Goal: Task Accomplishment & Management: Use online tool/utility

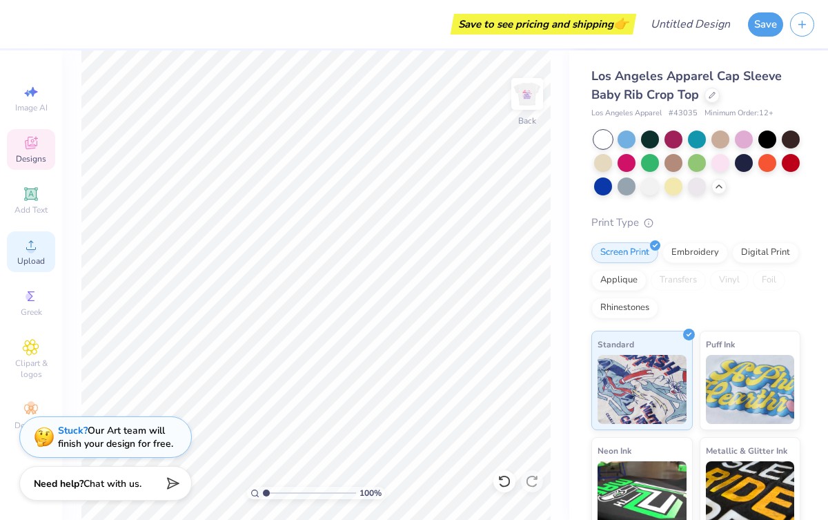
click at [37, 253] on icon at bounding box center [31, 245] width 17 height 17
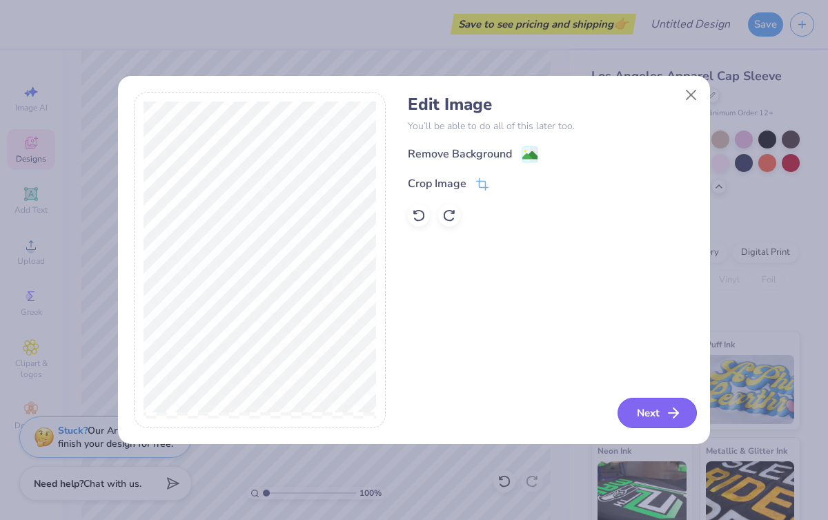
click at [678, 409] on icon "button" at bounding box center [673, 412] width 17 height 17
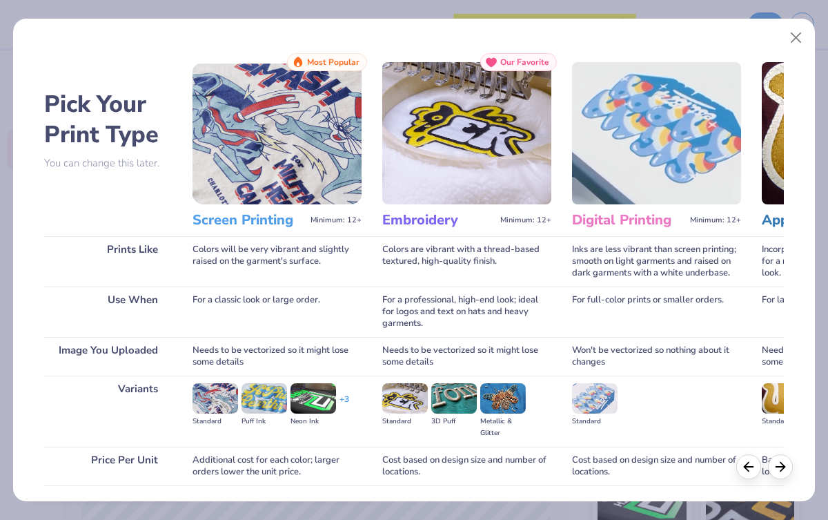
scroll to position [99, 0]
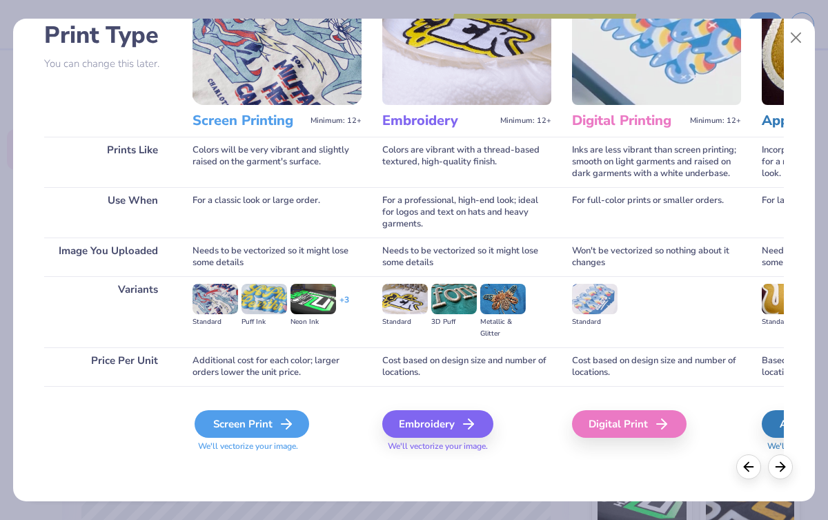
click at [248, 429] on div "Screen Print" at bounding box center [252, 424] width 115 height 28
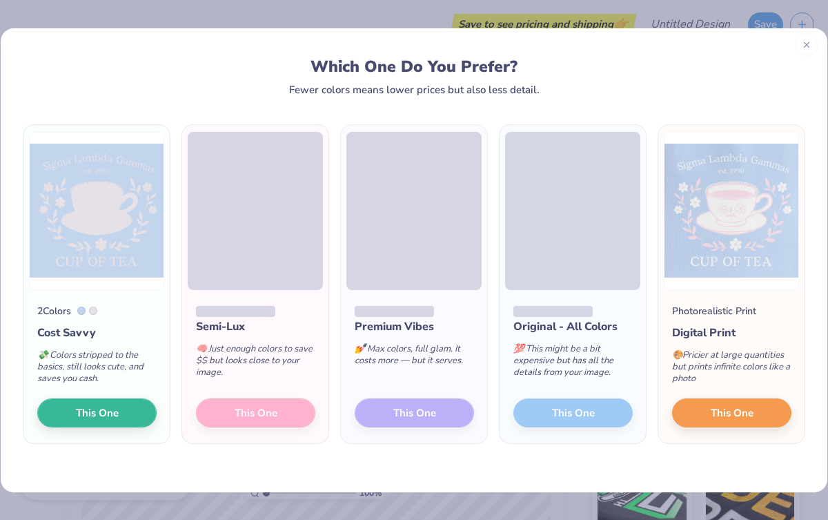
click at [811, 39] on div at bounding box center [807, 45] width 22 height 22
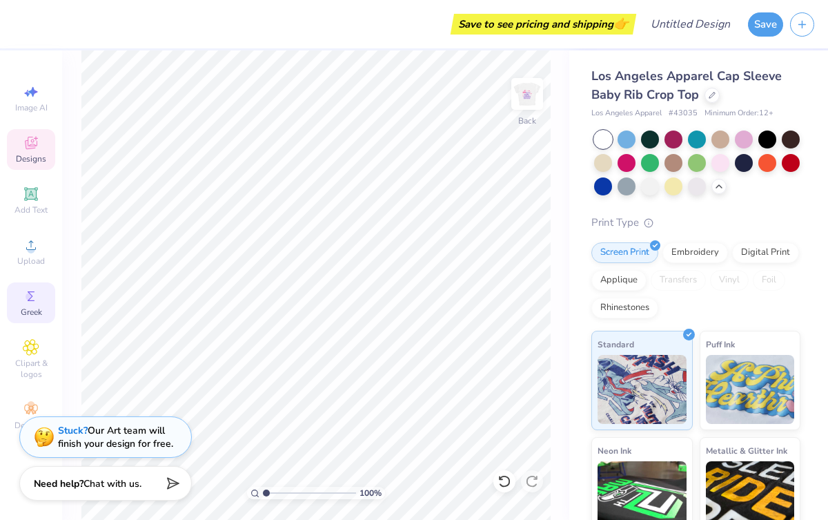
click at [31, 289] on icon at bounding box center [31, 296] width 17 height 17
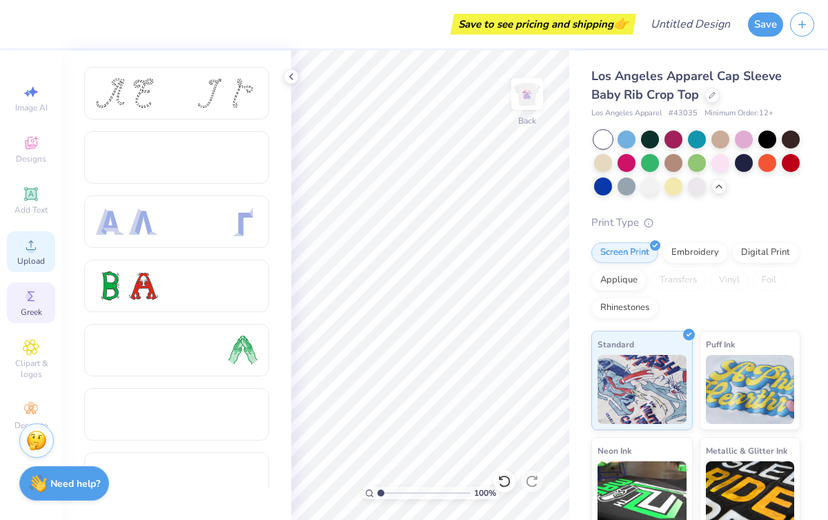
click at [39, 240] on div "Upload" at bounding box center [31, 251] width 48 height 41
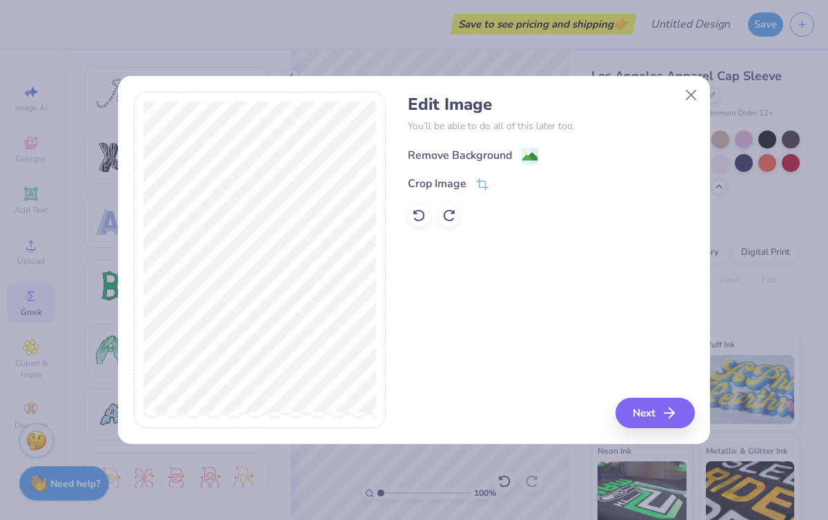
click at [525, 155] on image at bounding box center [529, 156] width 15 height 15
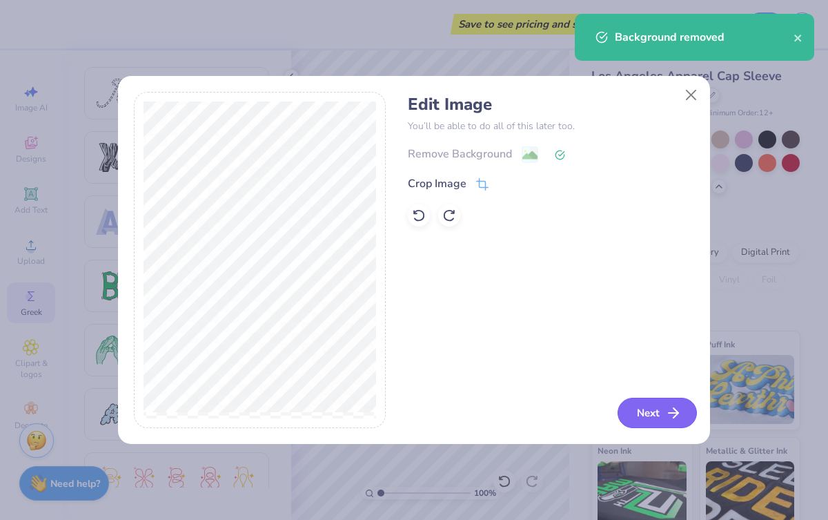
click at [647, 415] on button "Next" at bounding box center [657, 413] width 79 height 30
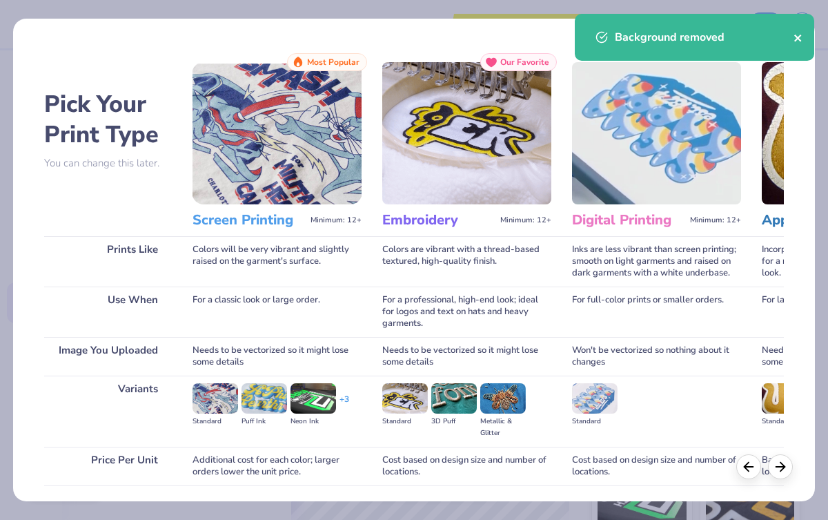
click at [801, 34] on icon "close" at bounding box center [799, 37] width 10 height 11
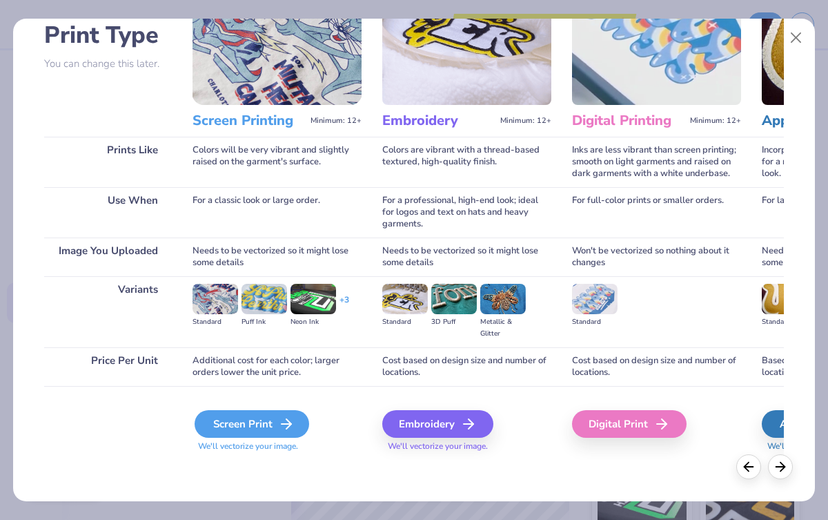
click at [228, 433] on div "Screen Print" at bounding box center [252, 424] width 115 height 28
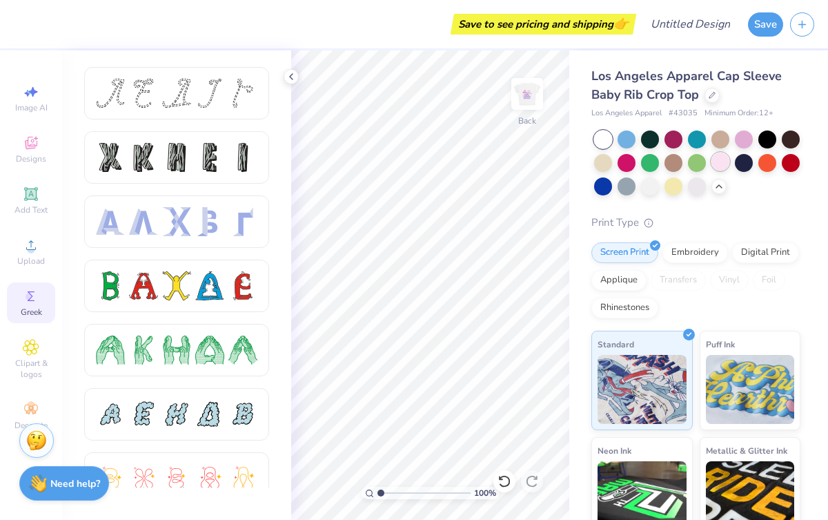
click at [723, 167] on div at bounding box center [721, 162] width 18 height 18
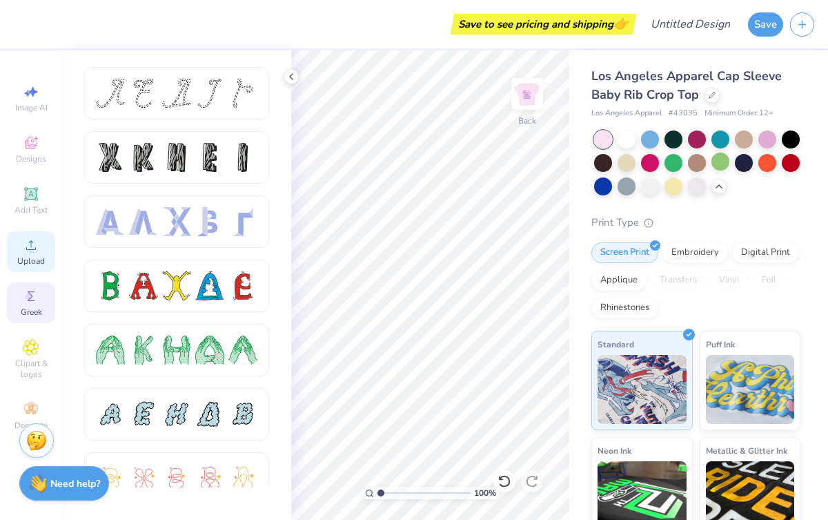
click at [26, 262] on span "Upload" at bounding box center [31, 260] width 28 height 11
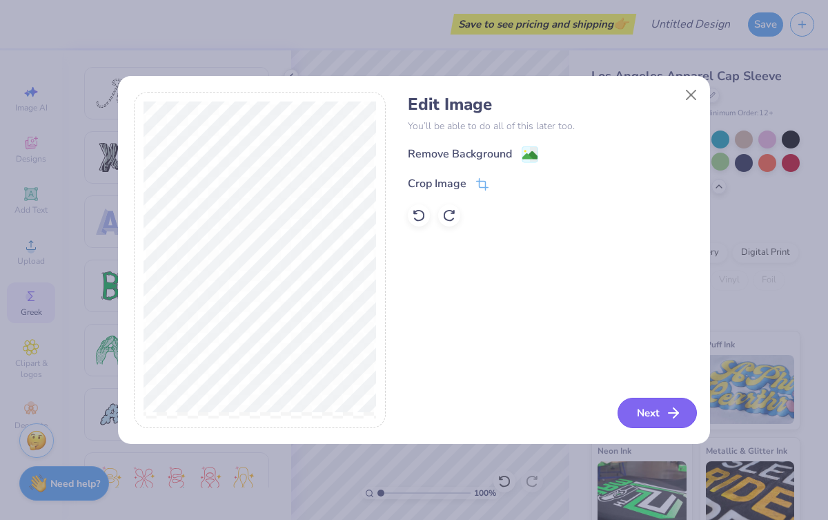
click at [643, 409] on button "Next" at bounding box center [657, 413] width 79 height 30
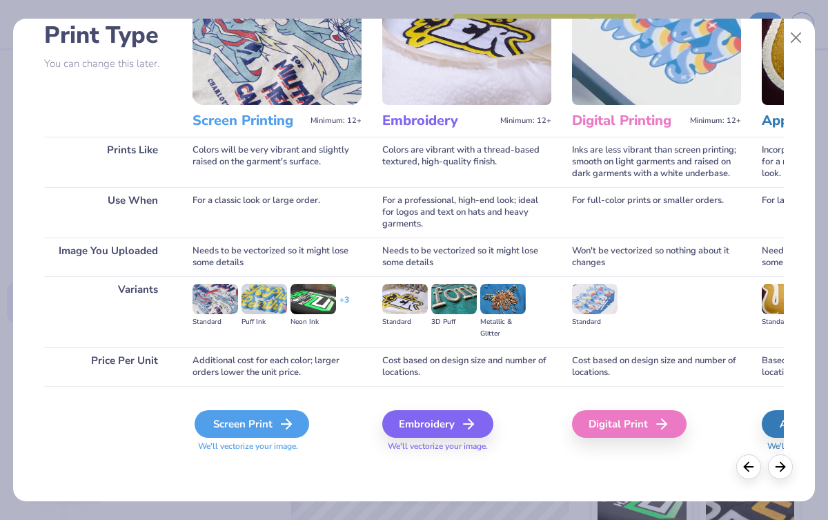
click at [243, 433] on div "Screen Print" at bounding box center [252, 424] width 115 height 28
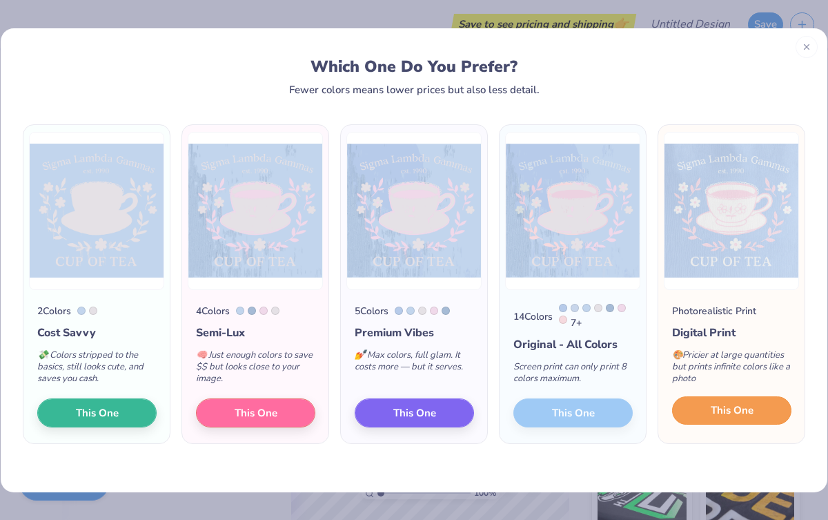
click at [741, 404] on button "This One" at bounding box center [731, 410] width 119 height 29
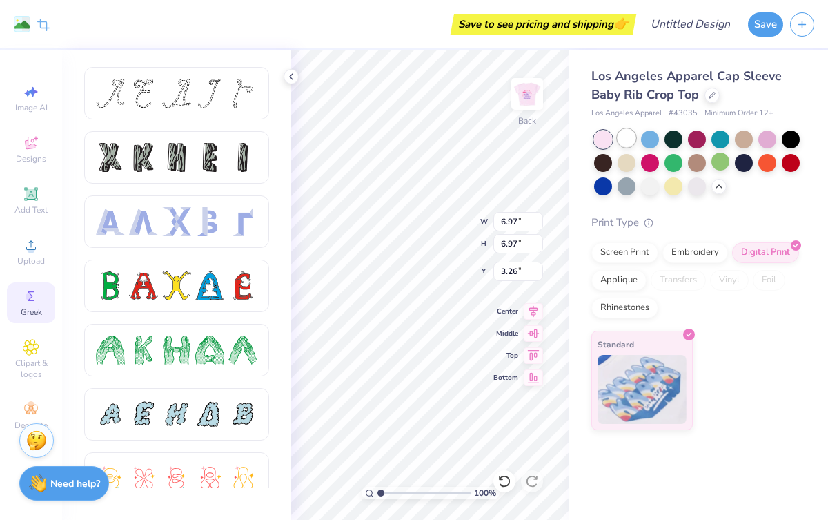
click at [634, 138] on div at bounding box center [627, 138] width 18 height 18
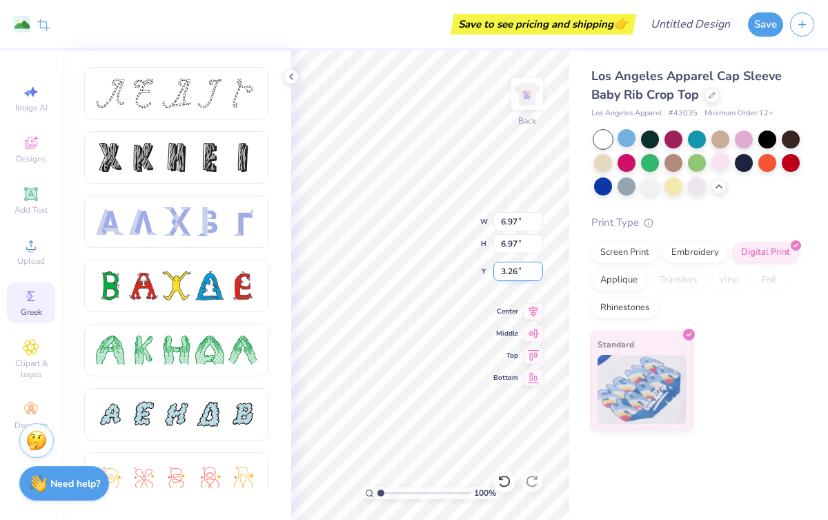
type input "2.33"
drag, startPoint x: 35, startPoint y: 297, endPoint x: 35, endPoint y: 264, distance: 33.1
click at [35, 297] on icon at bounding box center [31, 296] width 17 height 17
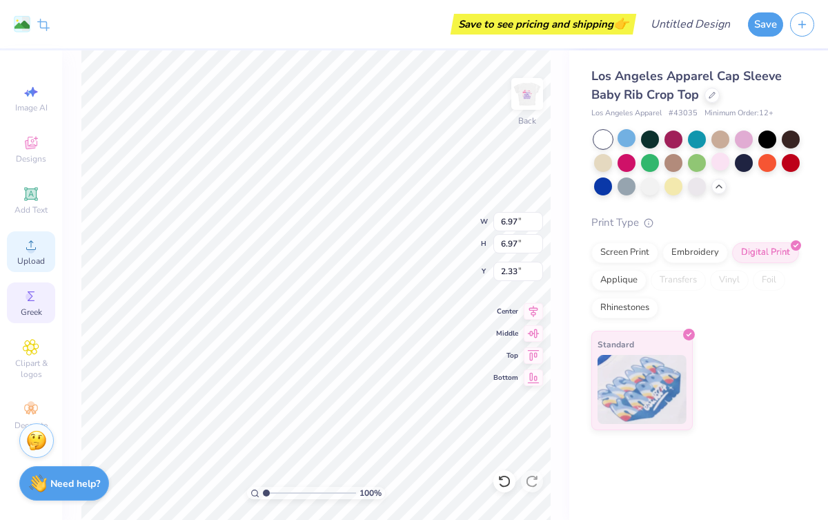
click at [35, 255] on span "Upload" at bounding box center [31, 260] width 28 height 11
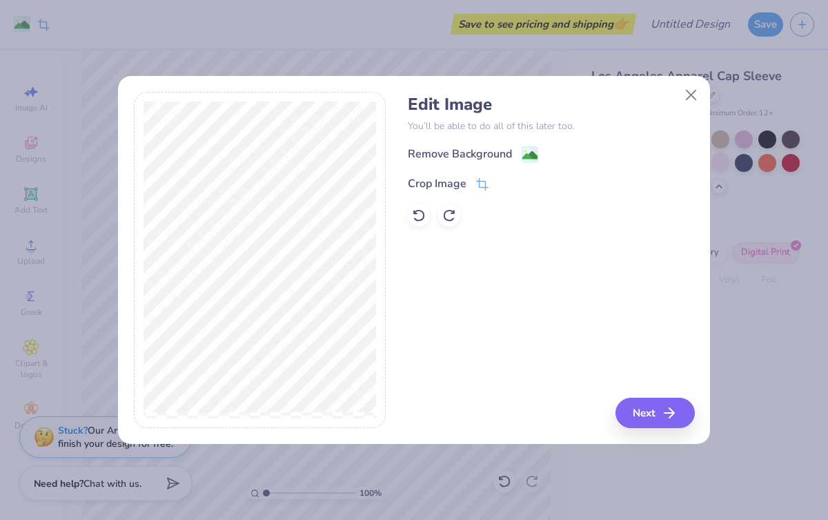
click at [515, 146] on div "Remove Background" at bounding box center [551, 154] width 286 height 17
click at [526, 159] on image at bounding box center [529, 155] width 15 height 15
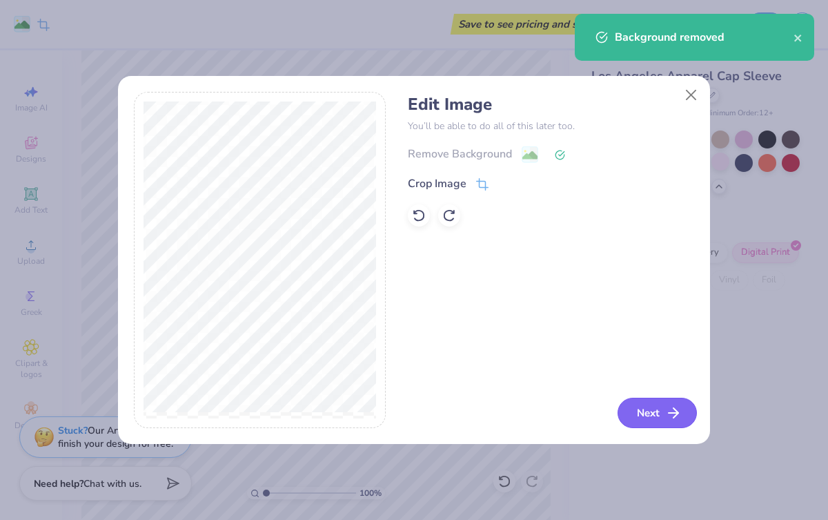
click at [656, 418] on button "Next" at bounding box center [657, 413] width 79 height 30
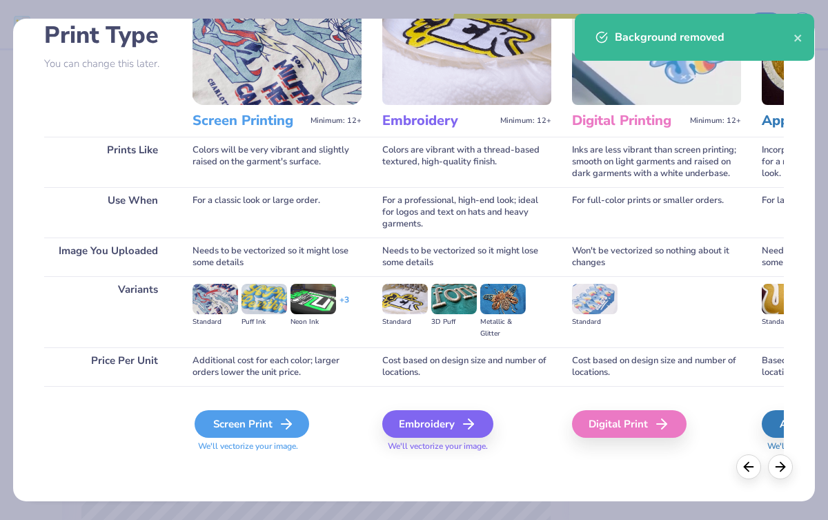
click at [237, 435] on div "Screen Print" at bounding box center [252, 424] width 115 height 28
